Goal: Task Accomplishment & Management: Use online tool/utility

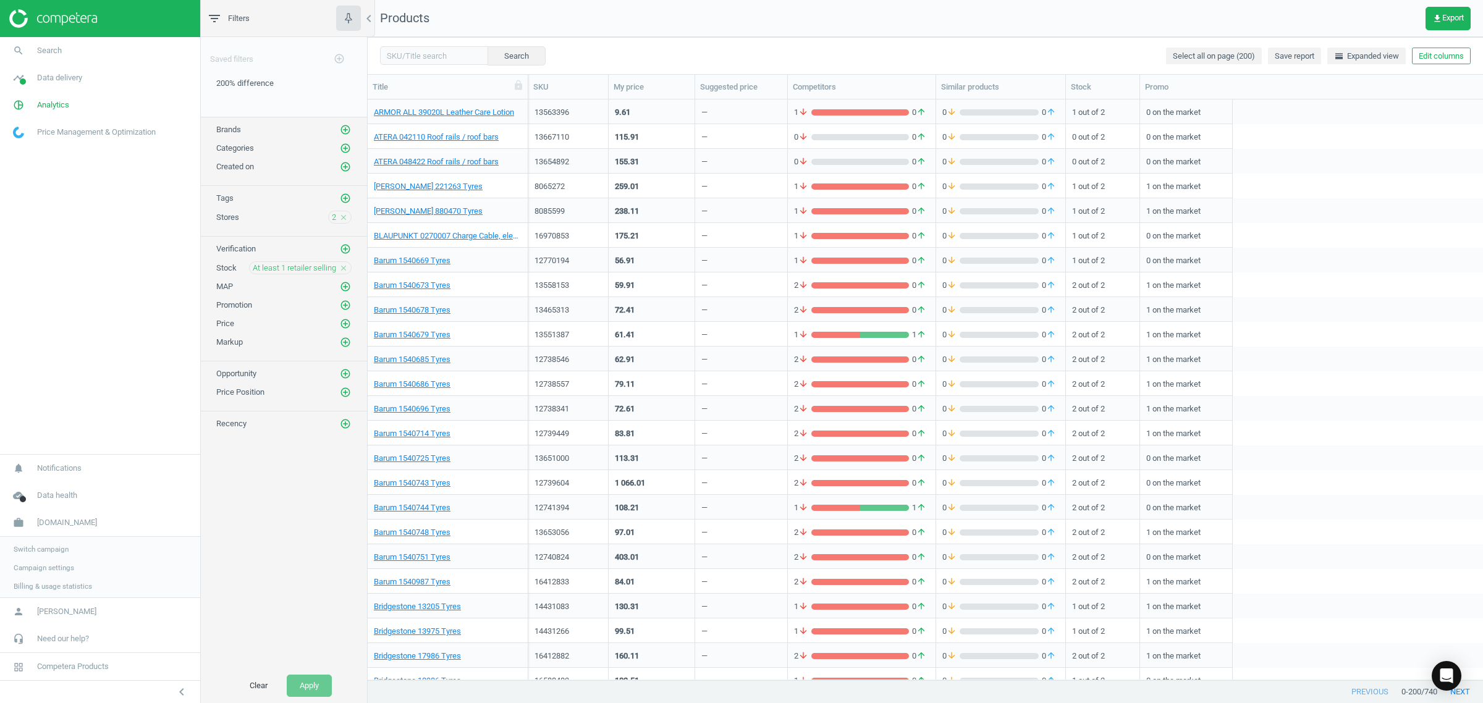
scroll to position [569, 1104]
click at [46, 548] on span "Switch campaign" at bounding box center [41, 548] width 55 height 10
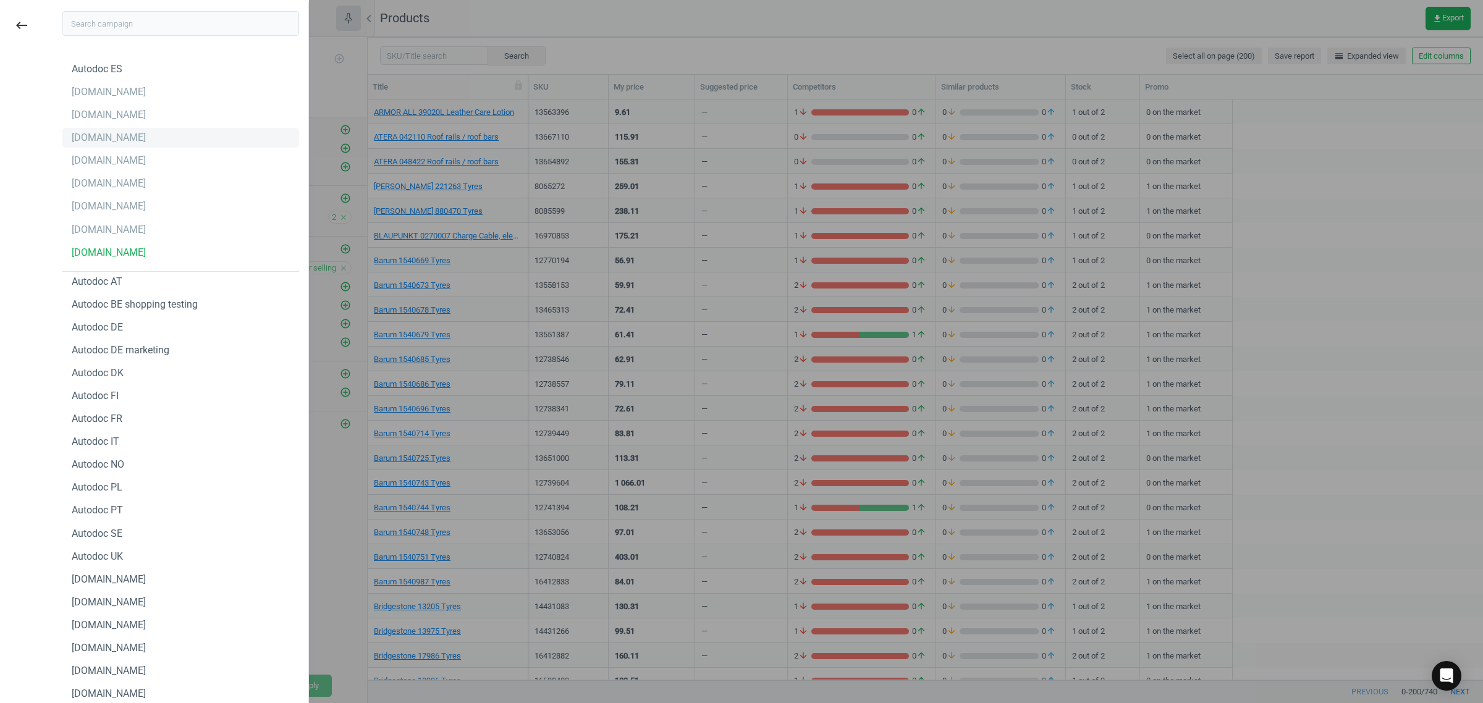
click at [125, 131] on div "[DOMAIN_NAME]" at bounding box center [180, 138] width 237 height 20
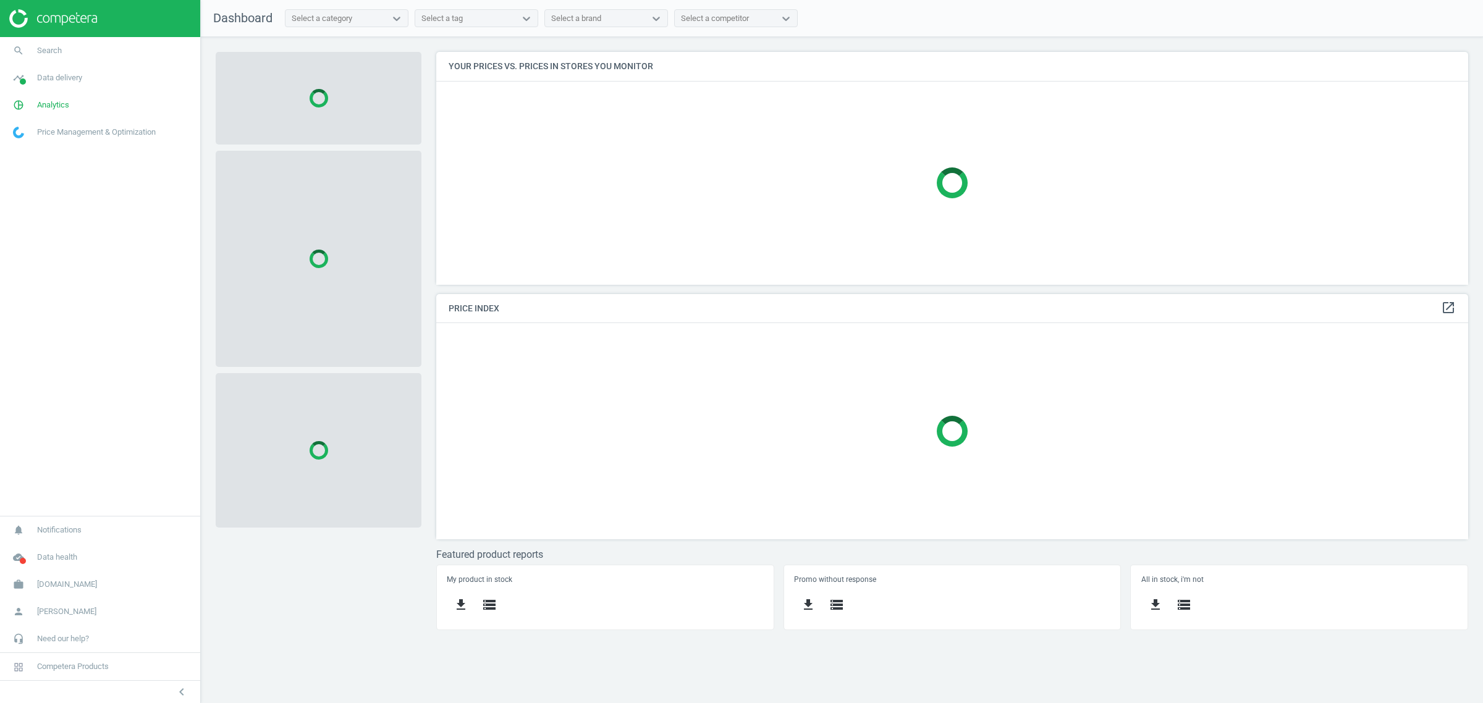
scroll to position [257, 1056]
click at [56, 587] on span "[DOMAIN_NAME]" at bounding box center [67, 584] width 60 height 11
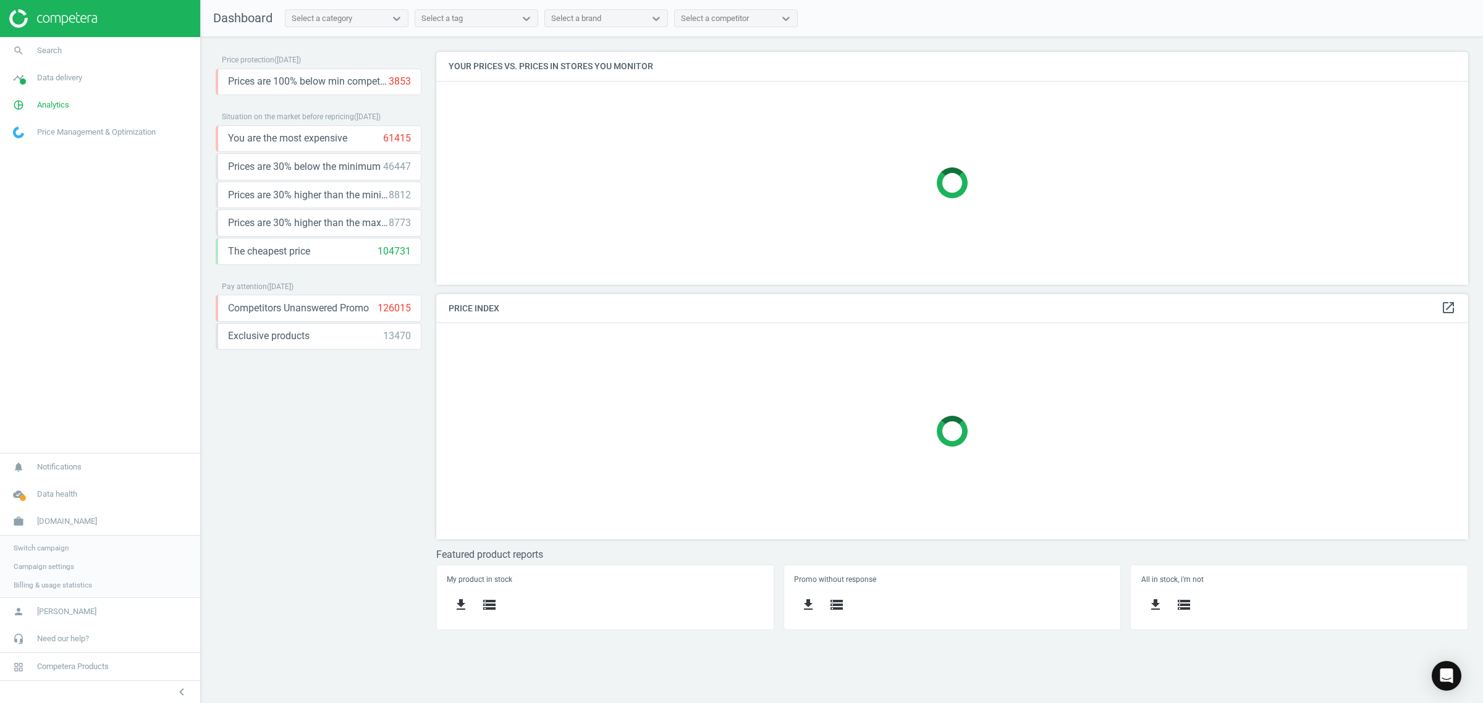
click at [57, 554] on link "Switch campaign" at bounding box center [100, 548] width 200 height 19
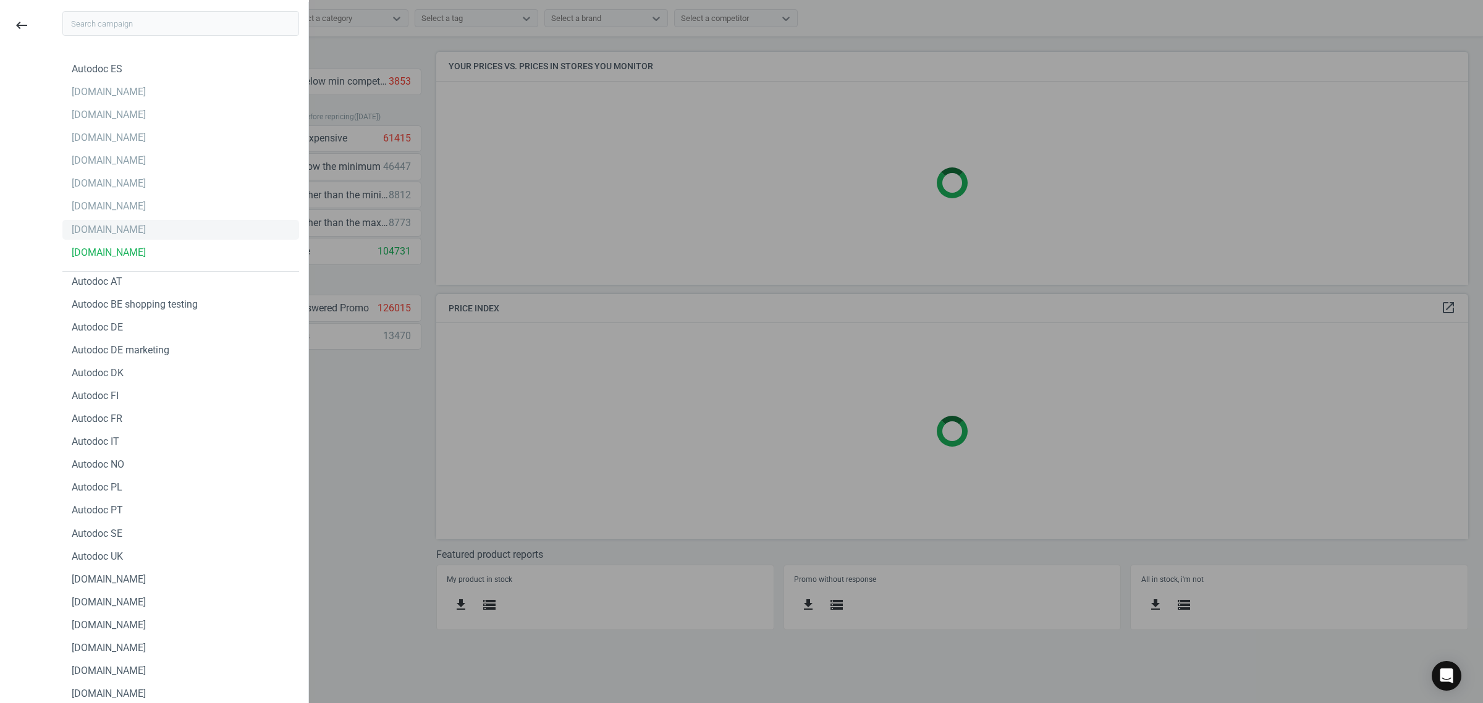
click at [122, 232] on div "[DOMAIN_NAME]" at bounding box center [180, 230] width 237 height 20
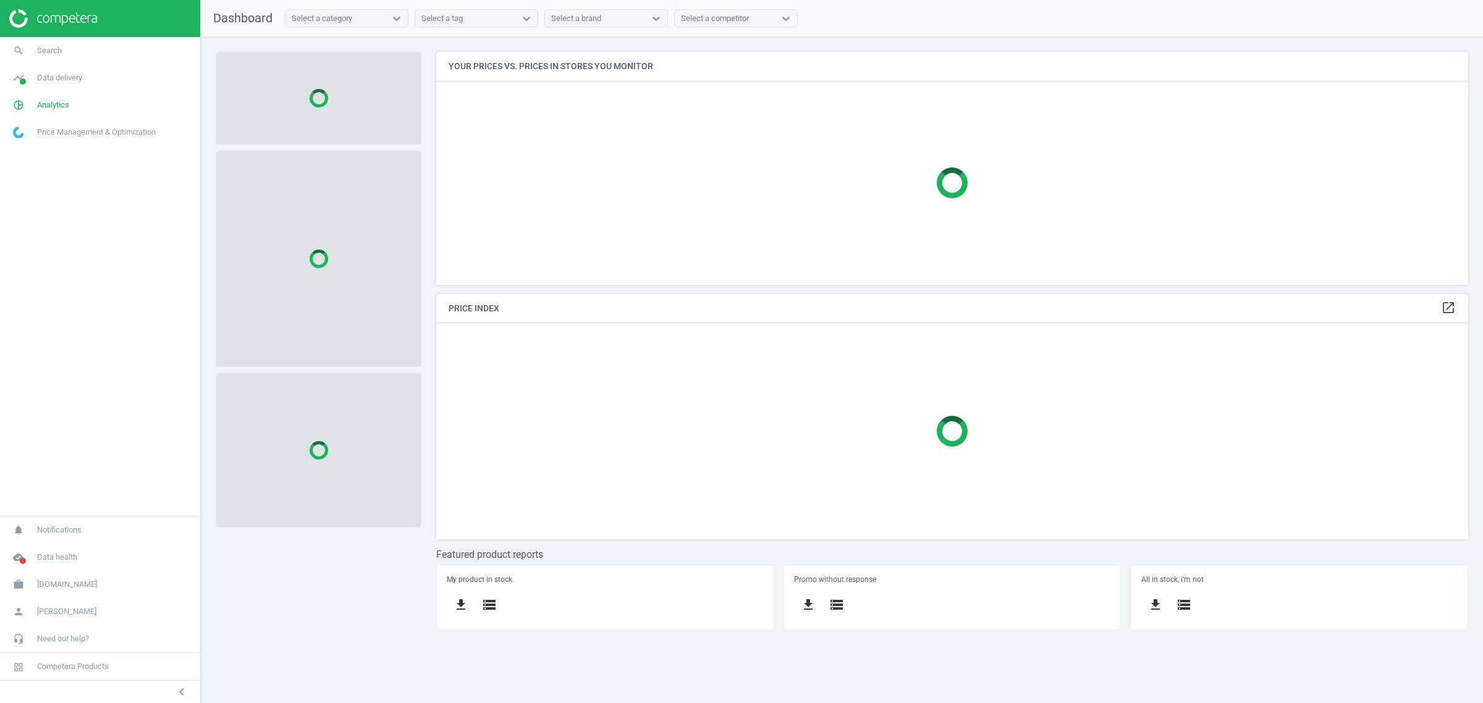
scroll to position [257, 1056]
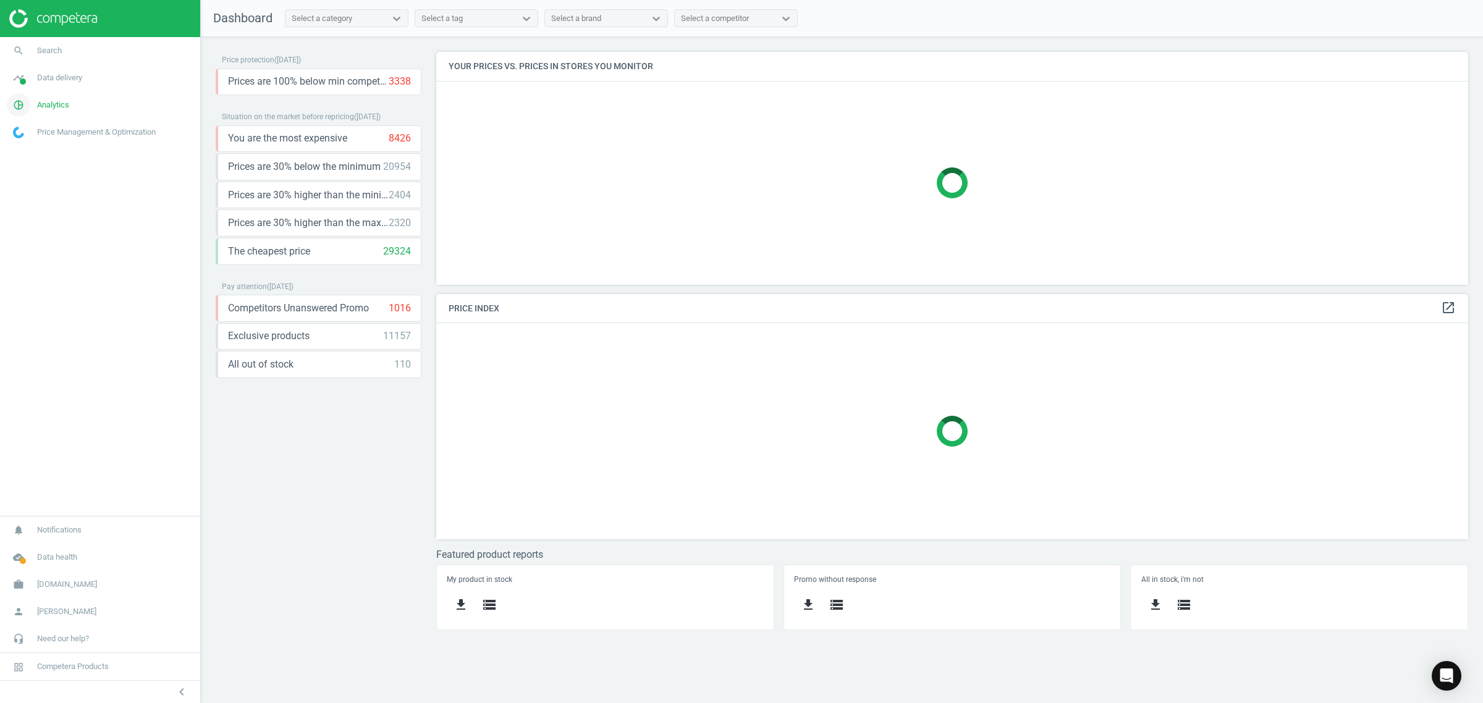
click at [45, 100] on span "Analytics" at bounding box center [53, 105] width 32 height 11
click at [32, 148] on span "Products" at bounding box center [28, 150] width 29 height 10
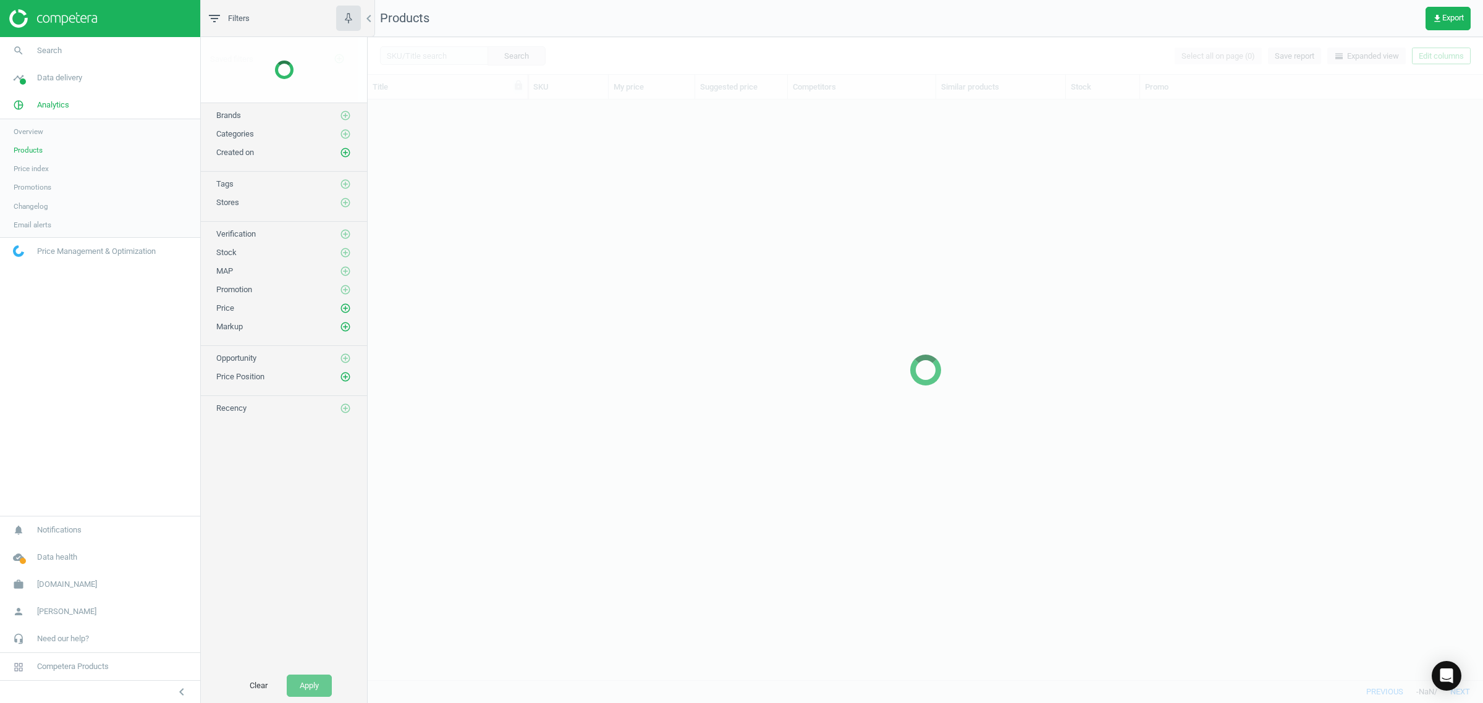
scroll to position [569, 1104]
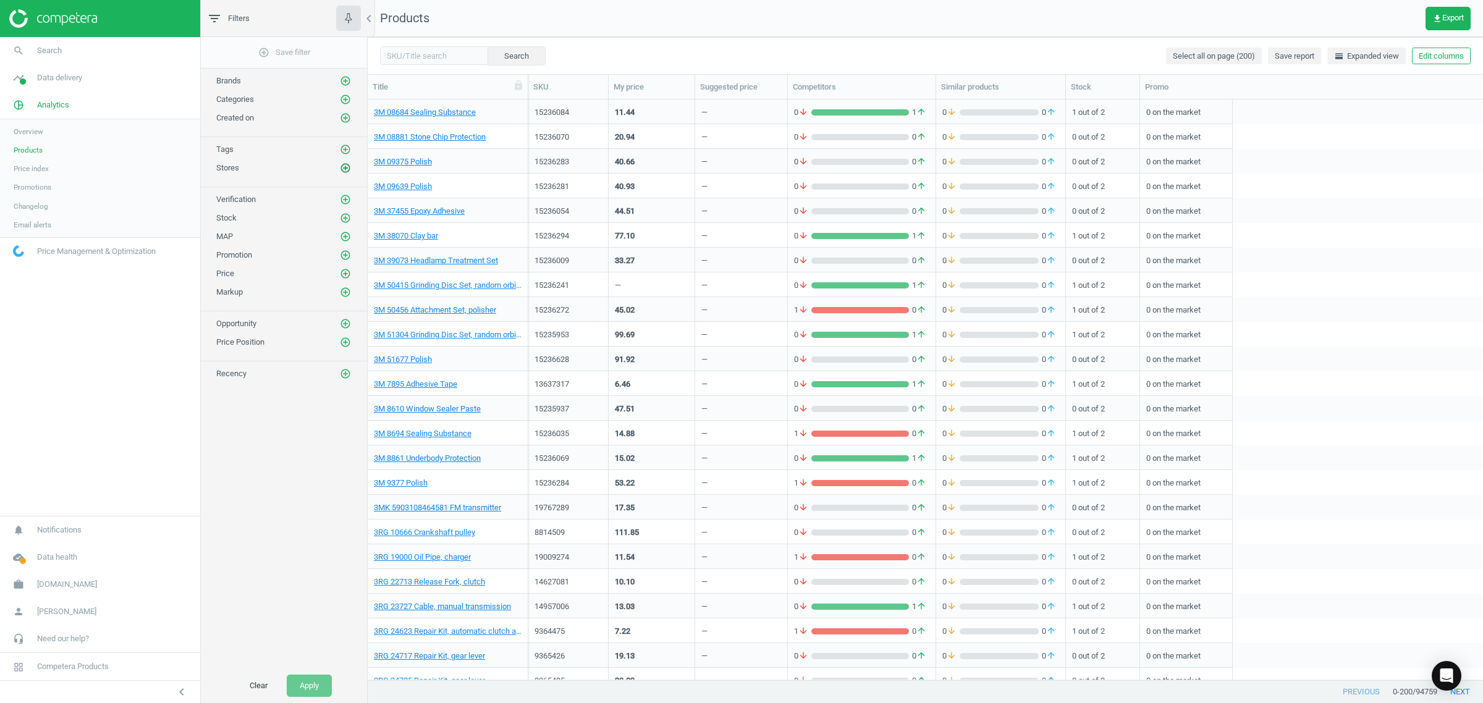
click at [344, 171] on icon "add_circle_outline" at bounding box center [345, 168] width 11 height 11
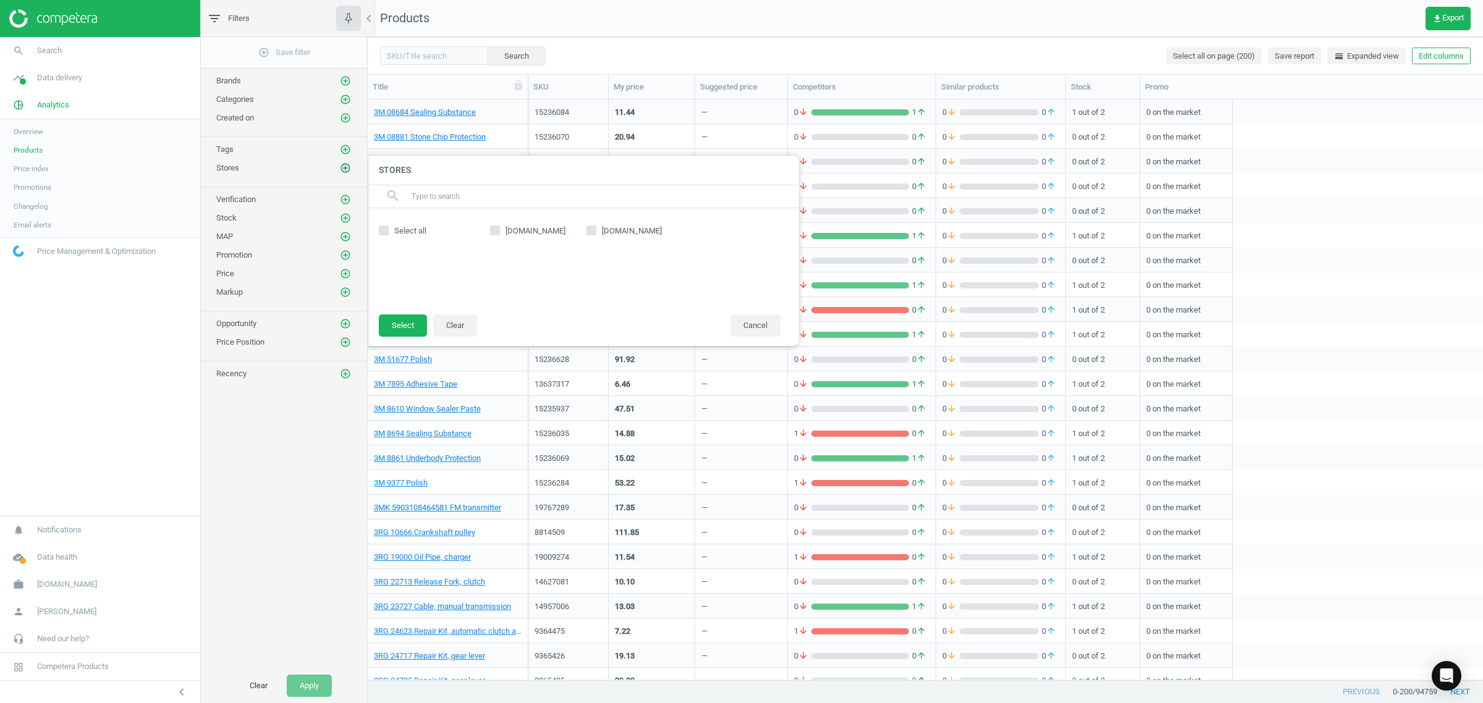
click at [344, 171] on icon "add_circle_outline" at bounding box center [345, 168] width 11 height 11
